Goal: Information Seeking & Learning: Learn about a topic

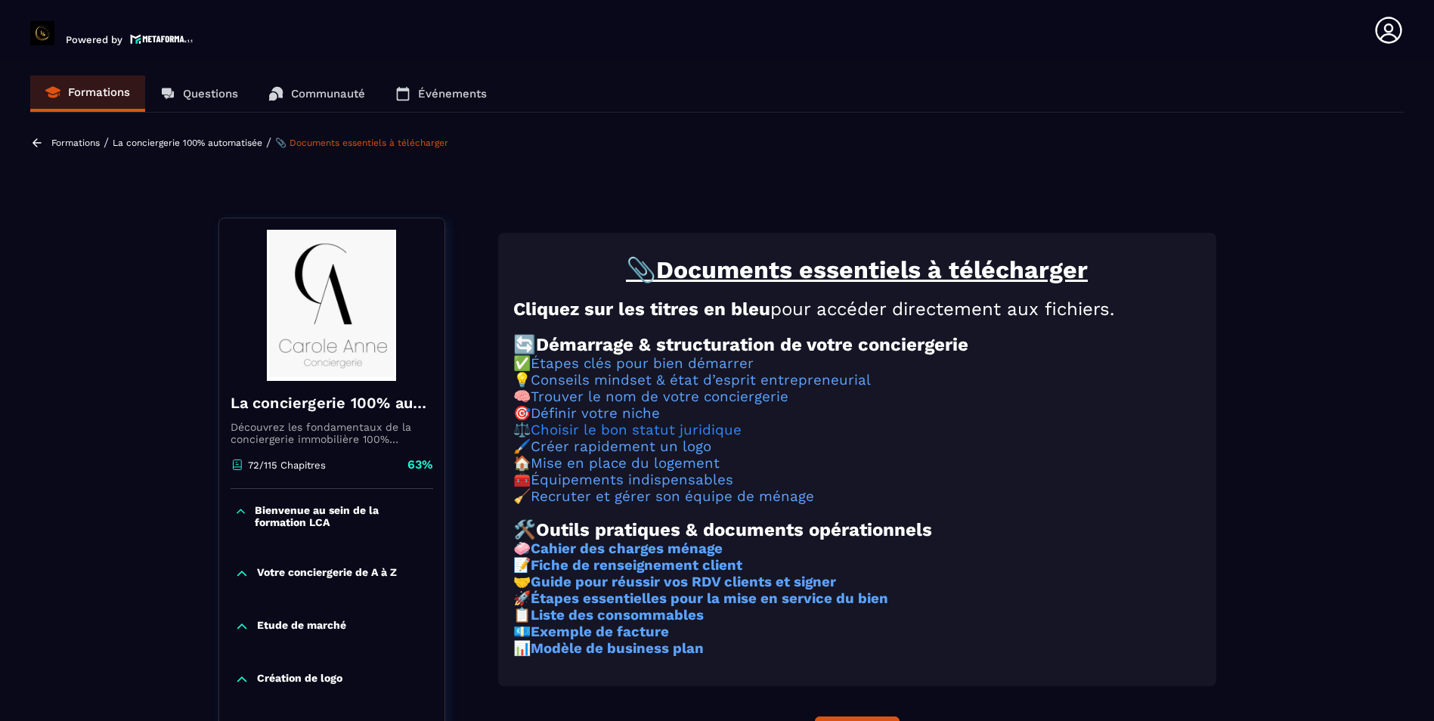
scroll to position [157, 0]
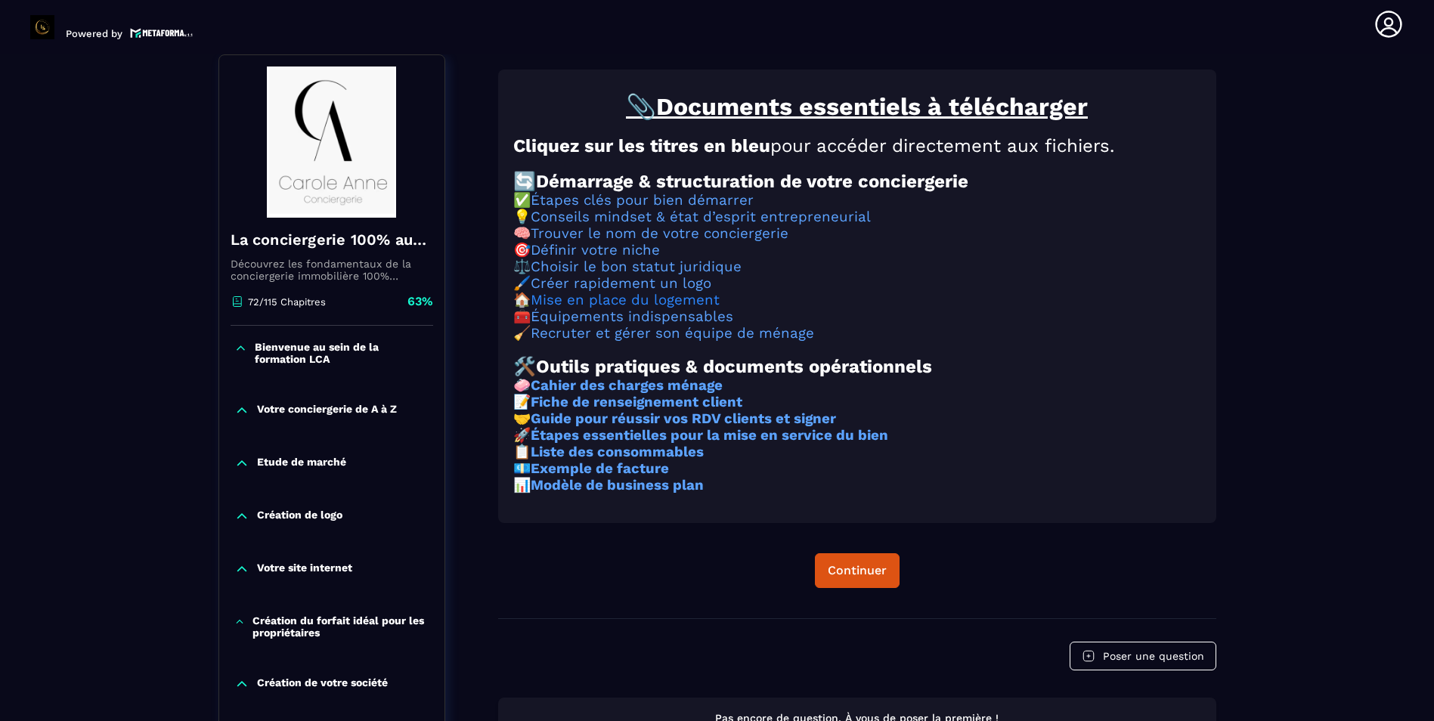
click at [621, 308] on link "Mise en place du logement" at bounding box center [625, 300] width 189 height 17
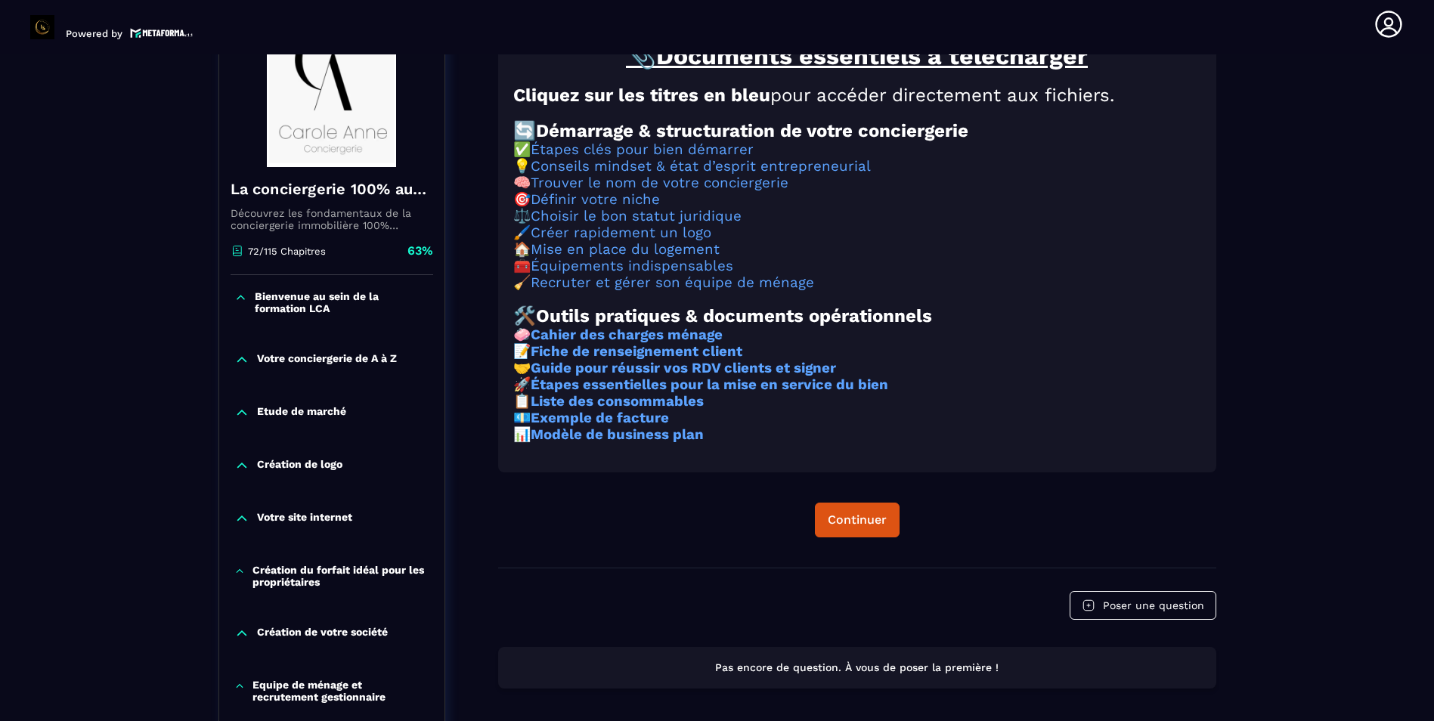
scroll to position [233, 0]
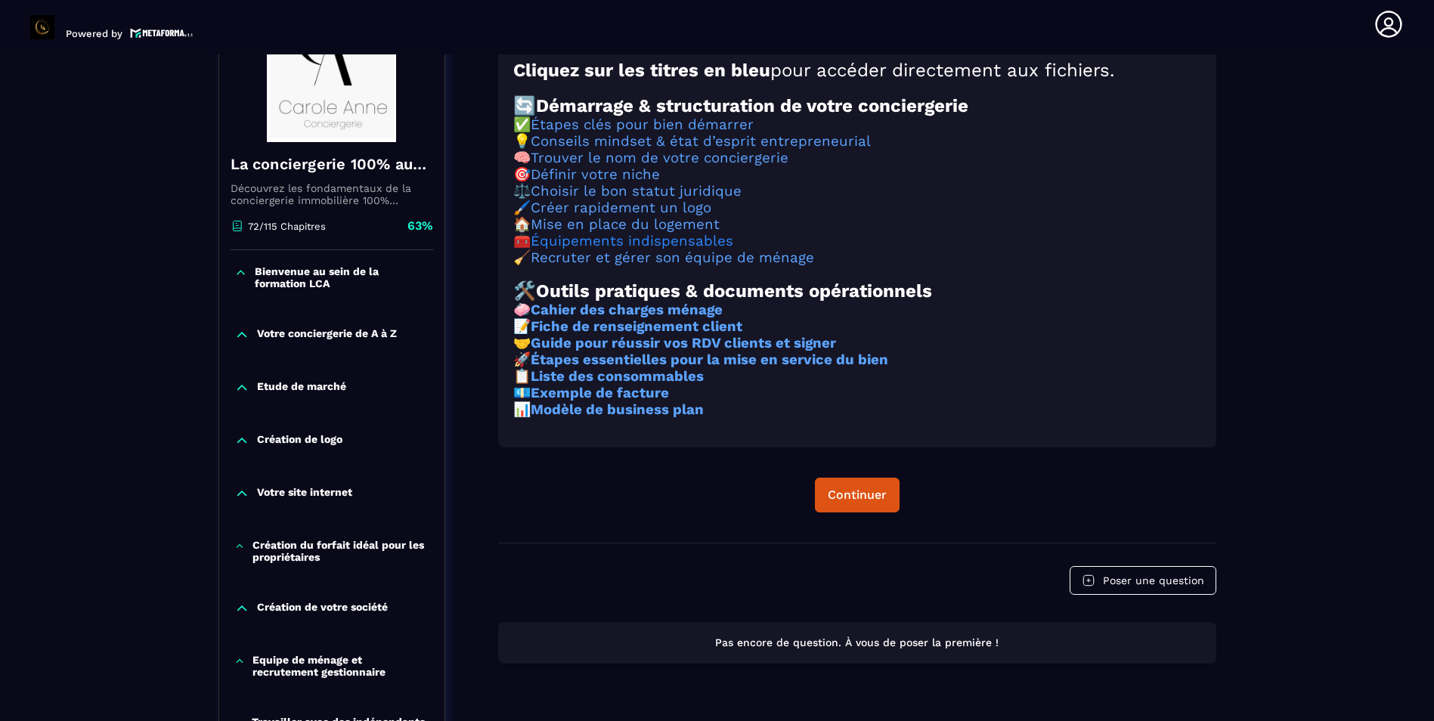
click at [702, 249] on link "Équipements indispensables" at bounding box center [632, 241] width 203 height 17
click at [630, 266] on link "Recruter et gérer son équipe de ménage" at bounding box center [672, 257] width 283 height 17
click at [645, 266] on link "Recruter et gérer son équipe de ménage" at bounding box center [672, 257] width 283 height 17
click at [658, 266] on link "Recruter et gérer son équipe de ménage" at bounding box center [672, 257] width 283 height 17
click at [632, 266] on link "Recruter et gérer son équipe de ménage" at bounding box center [672, 257] width 283 height 17
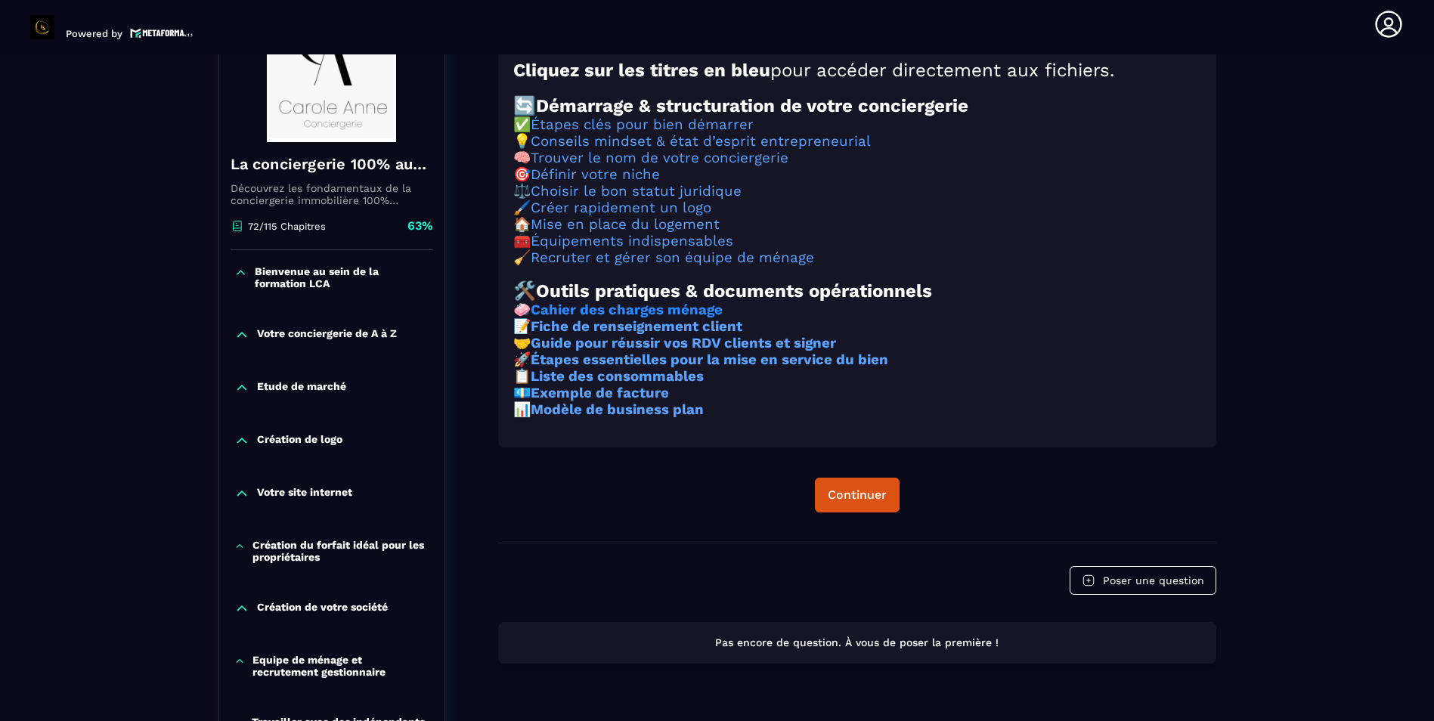
click at [656, 318] on strong "Cahier des charges ménage" at bounding box center [627, 310] width 192 height 17
click at [640, 335] on strong "Fiche de renseignement client" at bounding box center [637, 326] width 212 height 17
click at [626, 335] on strong "Fiche de renseignement client" at bounding box center [637, 326] width 212 height 17
click at [658, 351] on strong "Guide pour réussir vos RDV clients et signer" at bounding box center [683, 343] width 305 height 17
click at [707, 368] on strong "Étapes essentielles pour la mise en service du bien" at bounding box center [710, 359] width 358 height 17
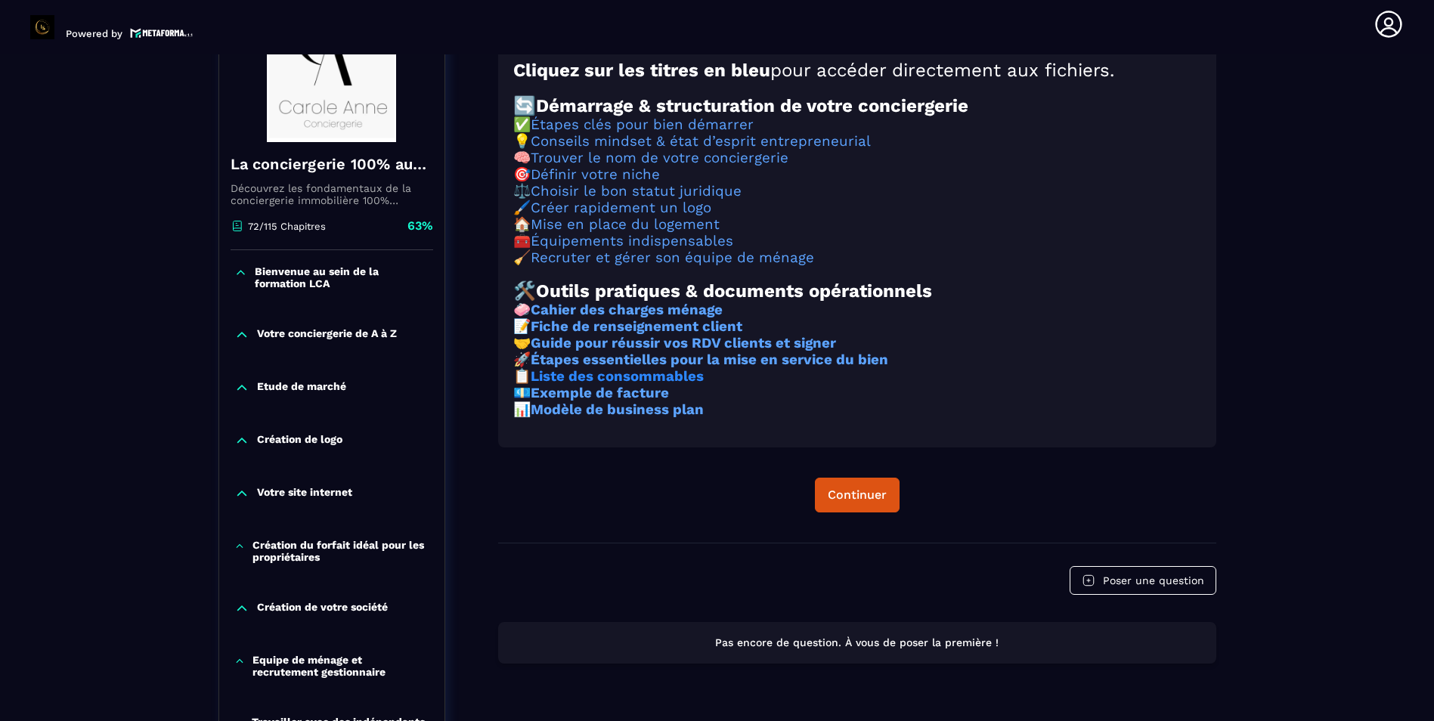
click at [670, 385] on strong "Liste des consommables" at bounding box center [617, 376] width 173 height 17
click at [652, 401] on strong "Exemple de facture" at bounding box center [600, 393] width 138 height 17
click at [612, 418] on strong "Modèle de business plan" at bounding box center [617, 409] width 173 height 17
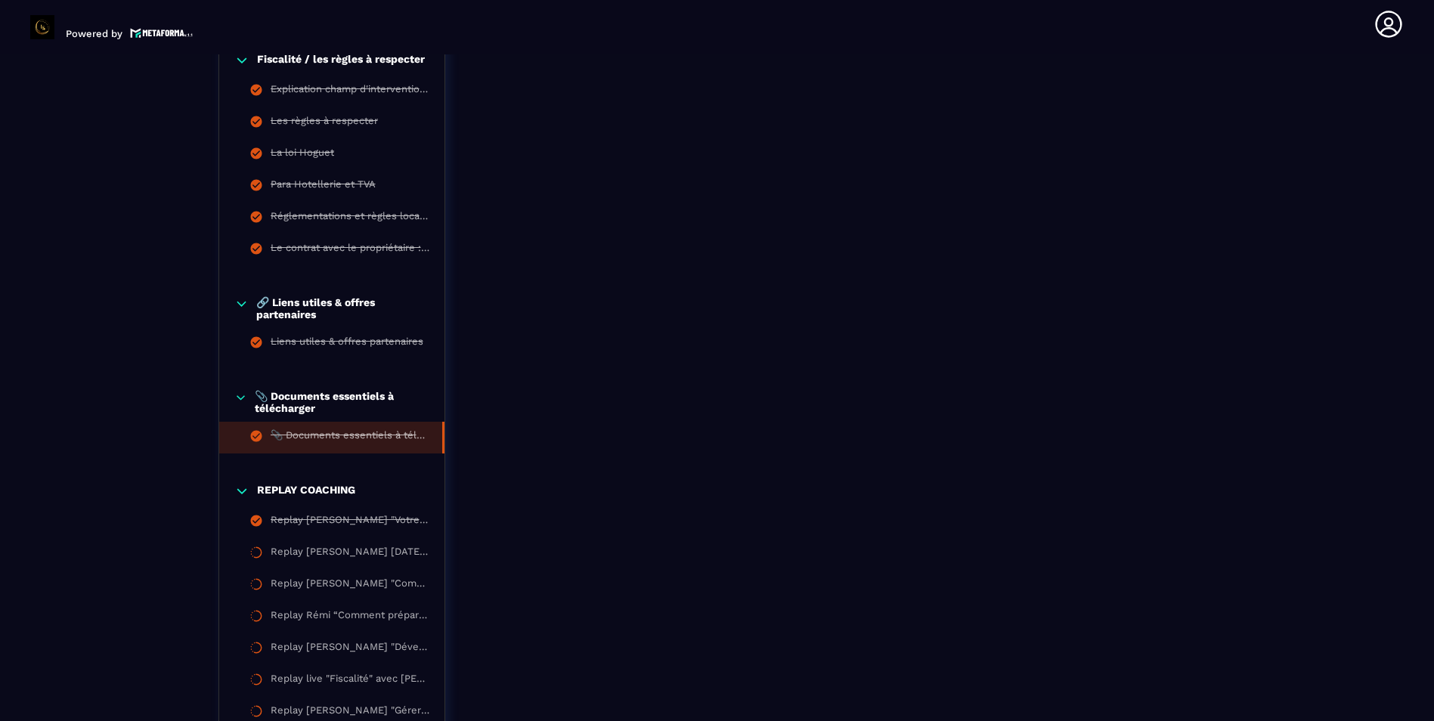
scroll to position [1828, 0]
